Goal: Feedback & Contribution: Leave review/rating

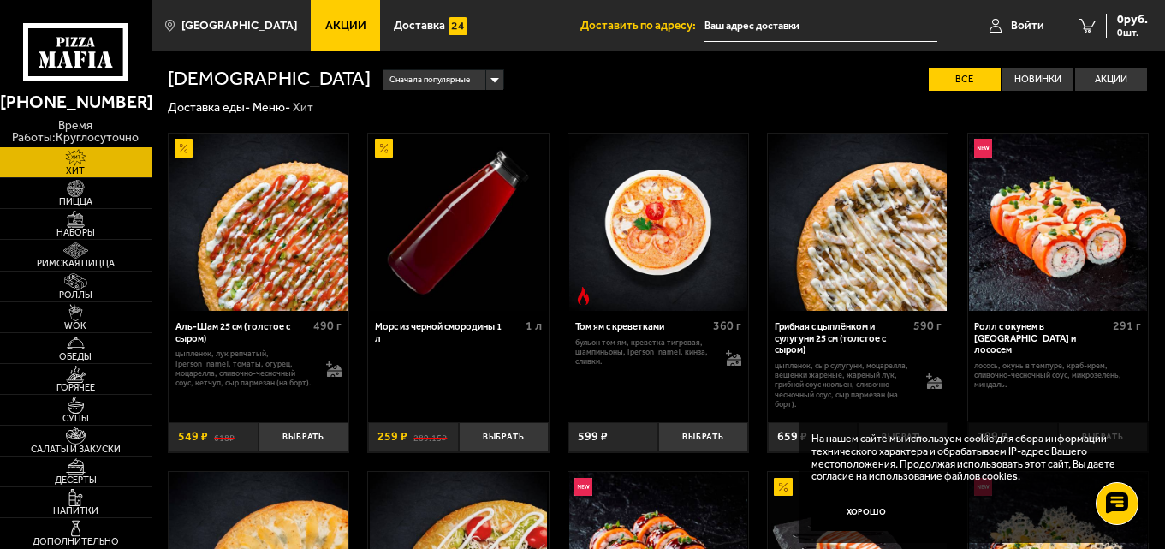
click at [123, 50] on use at bounding box center [75, 52] width 104 height 58
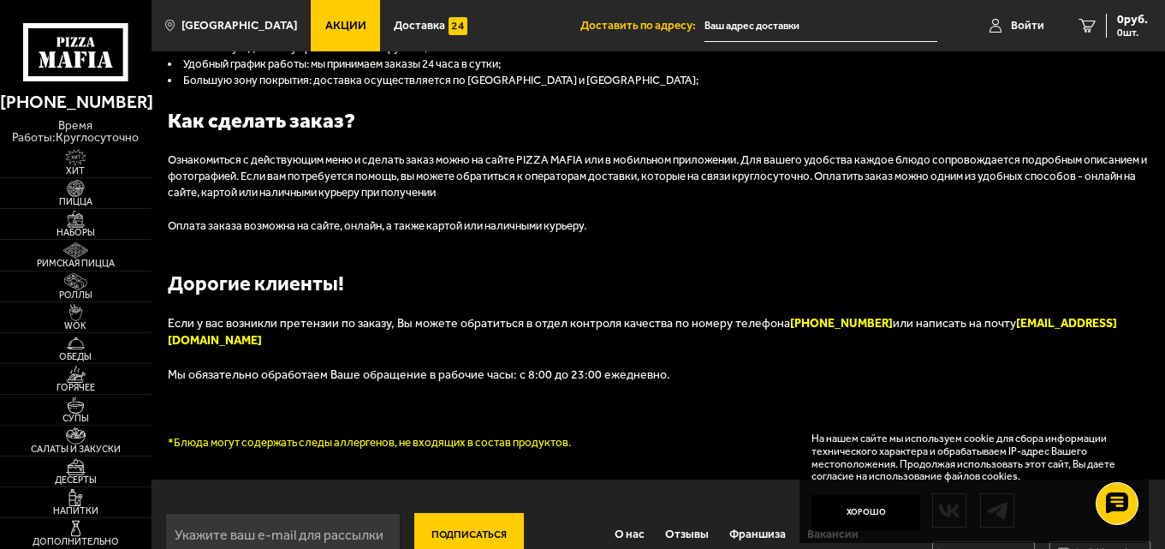
scroll to position [1631, 0]
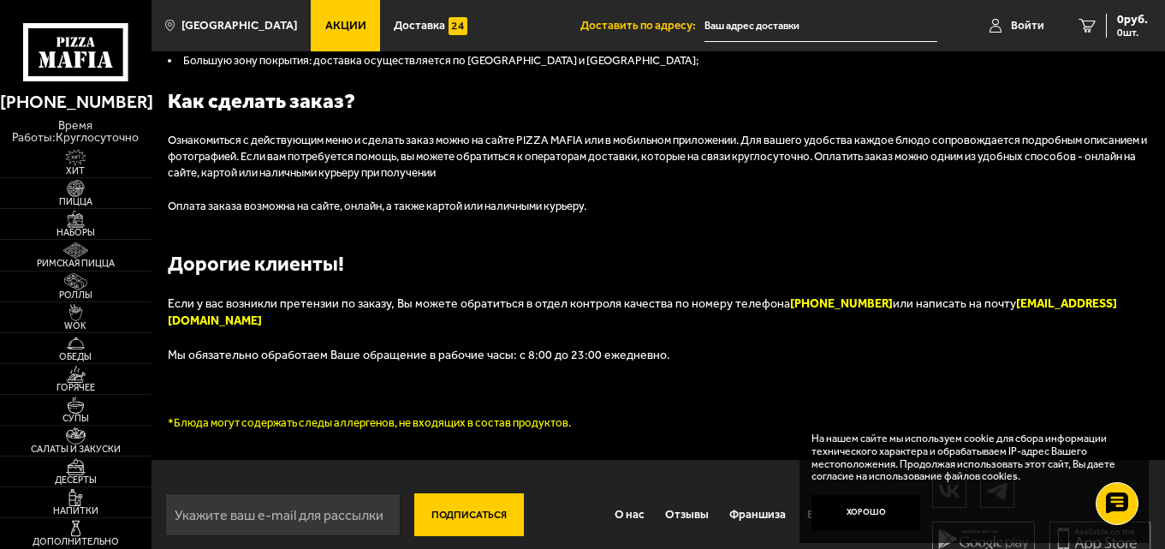
click at [884, 515] on button "Хорошо" at bounding box center [867, 513] width 110 height 37
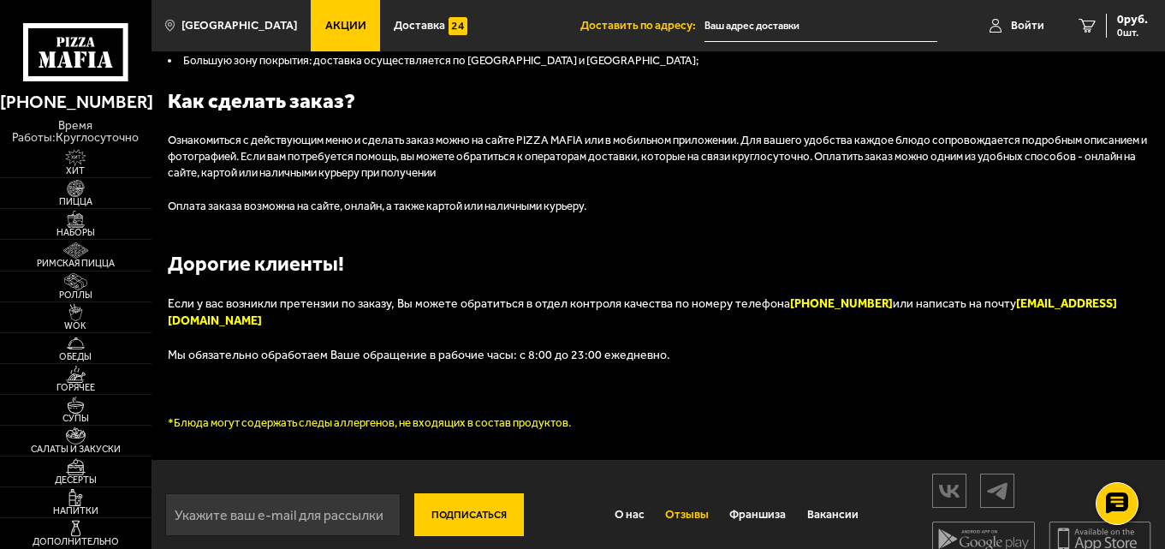
click at [693, 495] on link "Отзывы" at bounding box center [687, 514] width 64 height 39
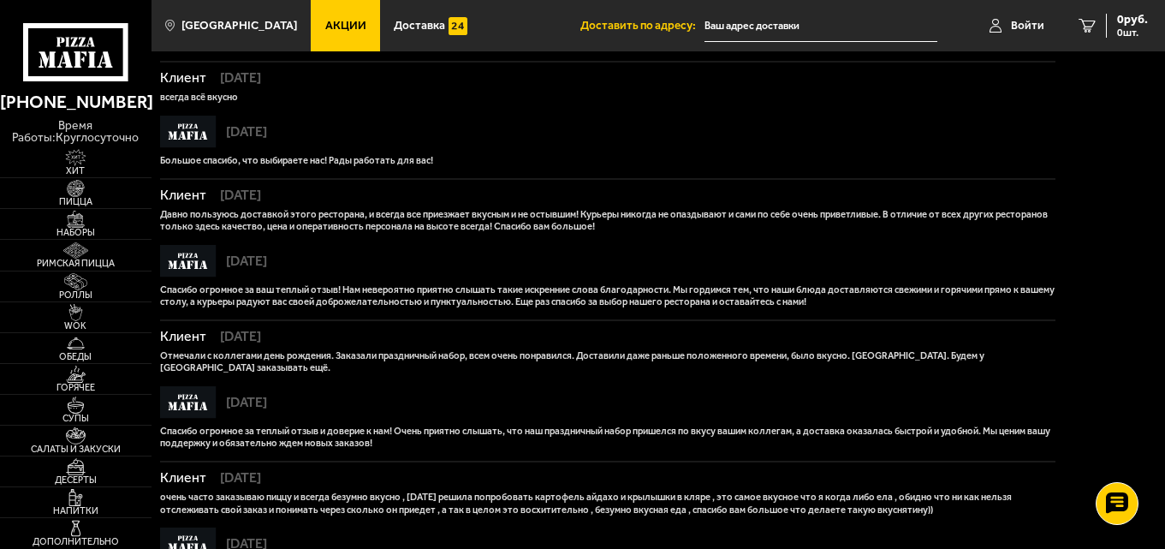
scroll to position [1005, 0]
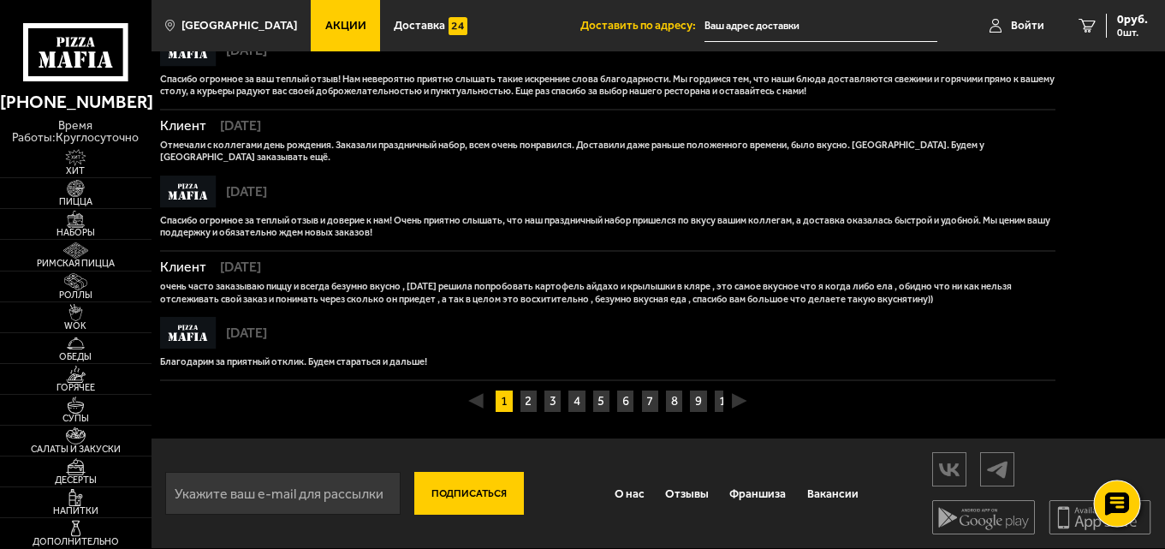
click at [1116, 515] on icon at bounding box center [1116, 503] width 25 height 24
click at [1119, 459] on use at bounding box center [1117, 451] width 22 height 21
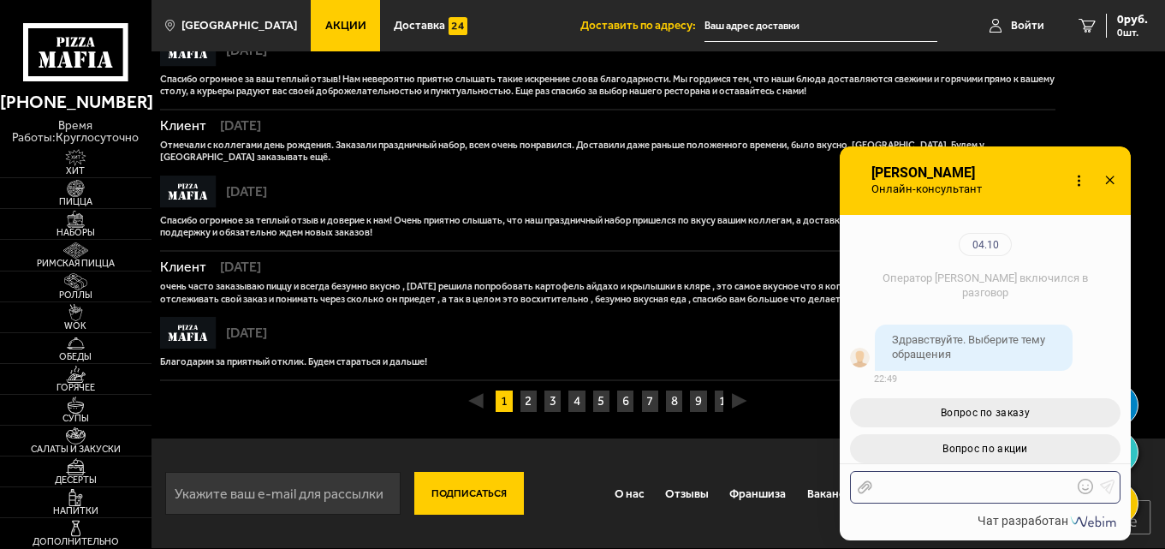
scroll to position [187, 0]
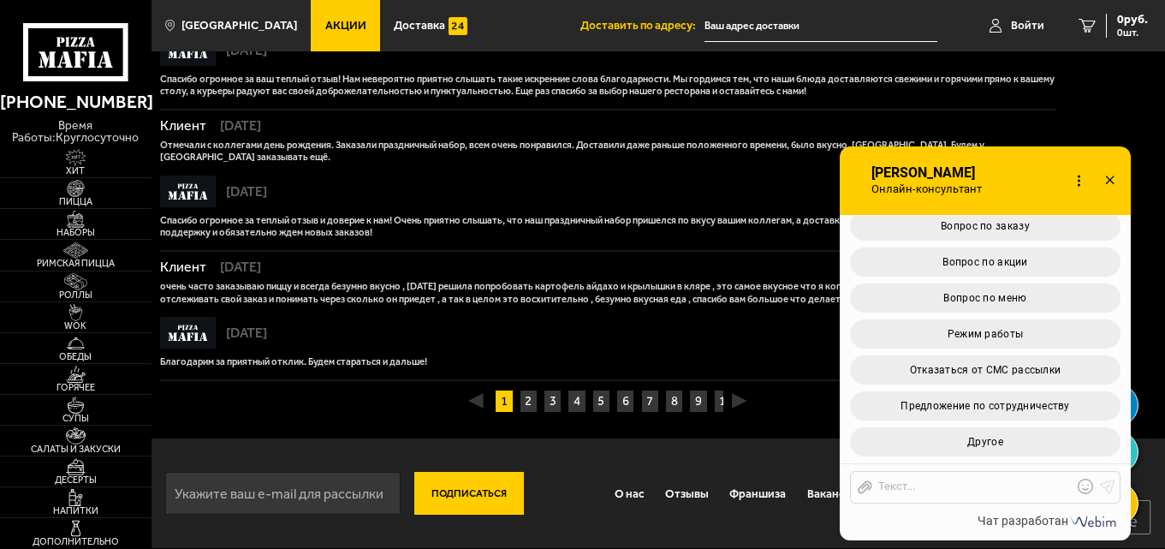
click at [1108, 183] on icon at bounding box center [1110, 181] width 25 height 25
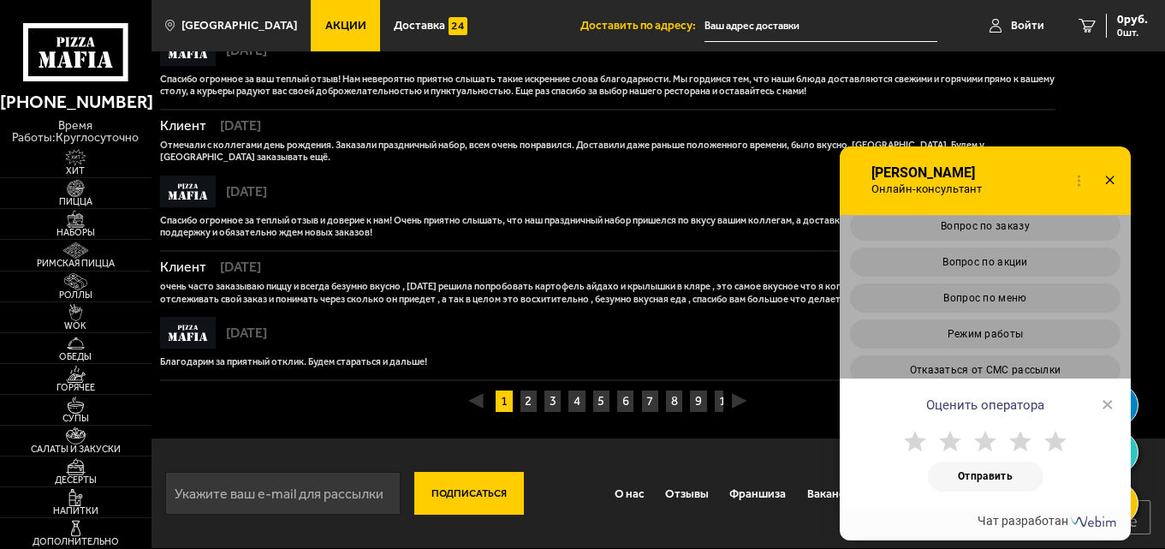
click at [1100, 402] on div "Оценить оператора ×" at bounding box center [985, 399] width 291 height 43
click at [1108, 402] on span "×" at bounding box center [1108, 404] width 12 height 26
